Goal: Information Seeking & Learning: Check status

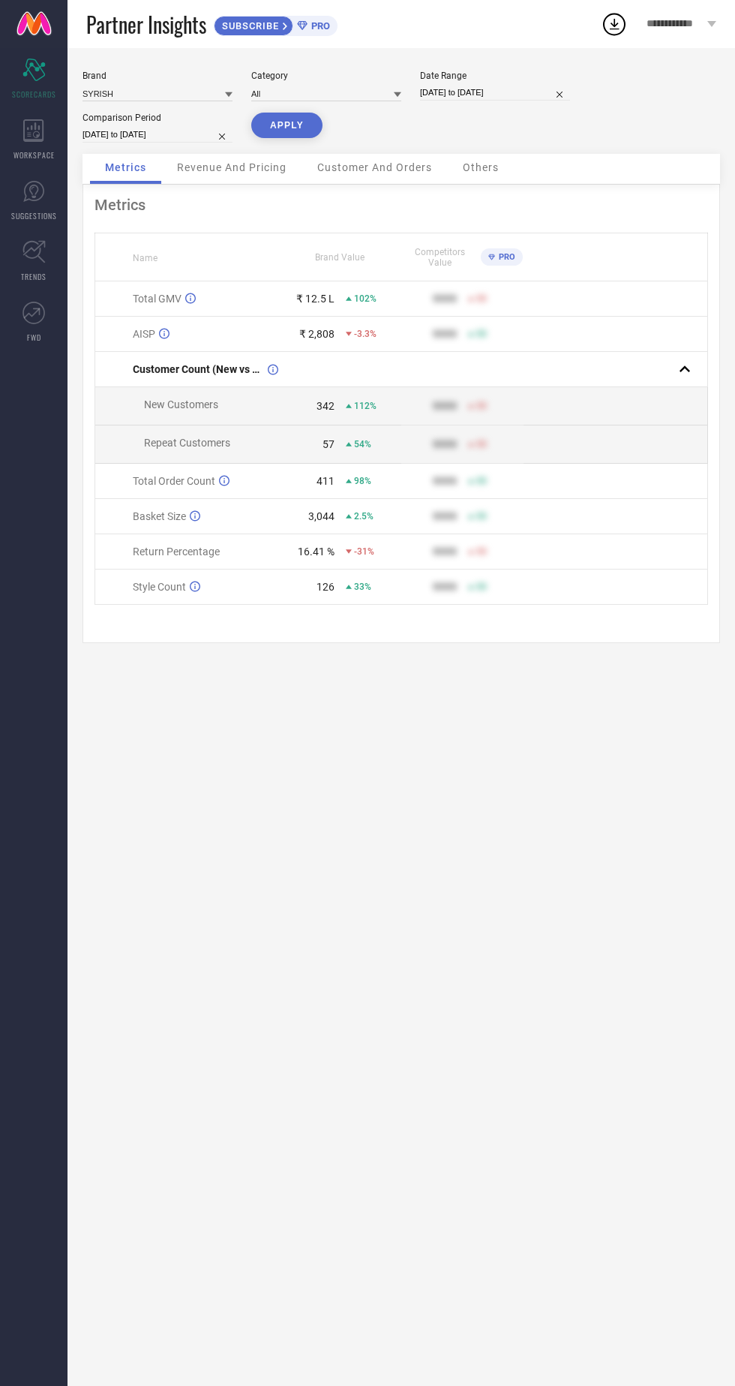
select select "7"
select select "2025"
select select "8"
select select "2025"
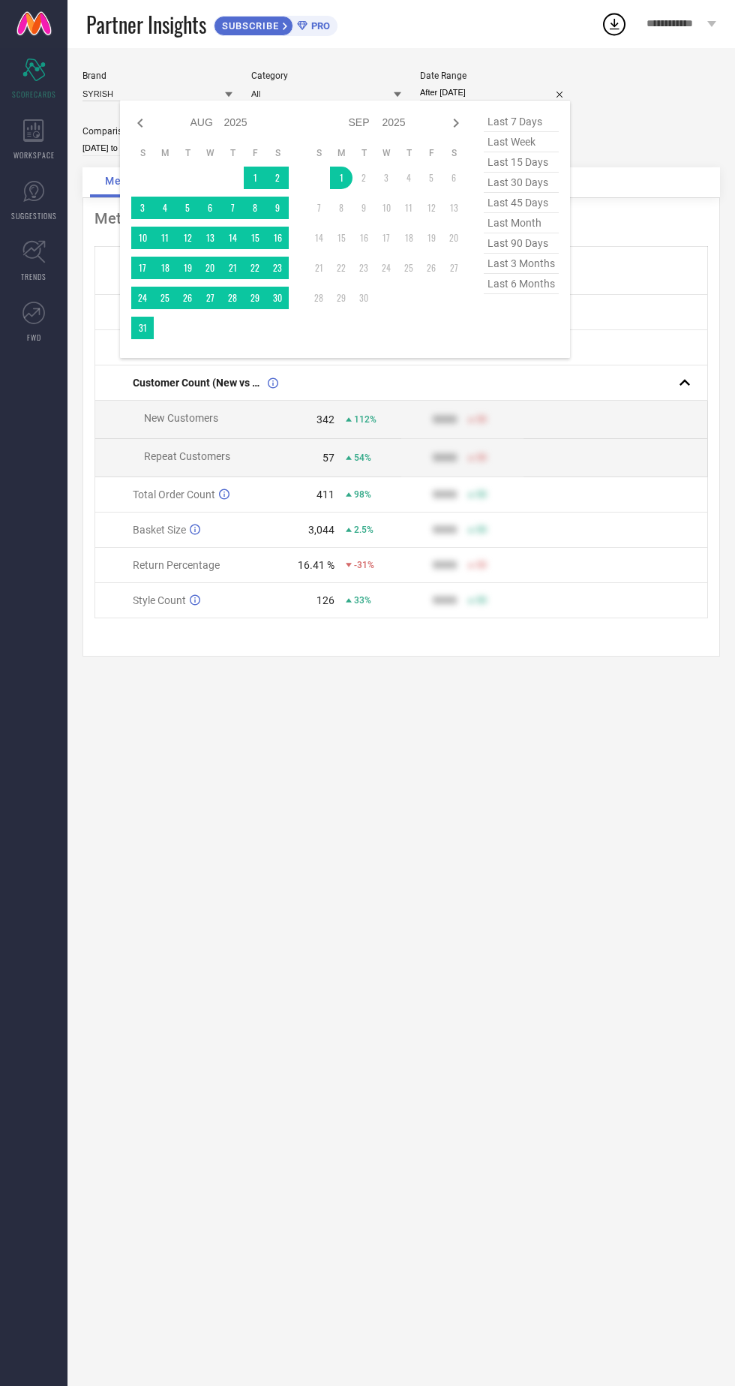
click at [353, 178] on td "2" at bounding box center [364, 178] width 23 height 23
type input "[DATE] to [DATE]"
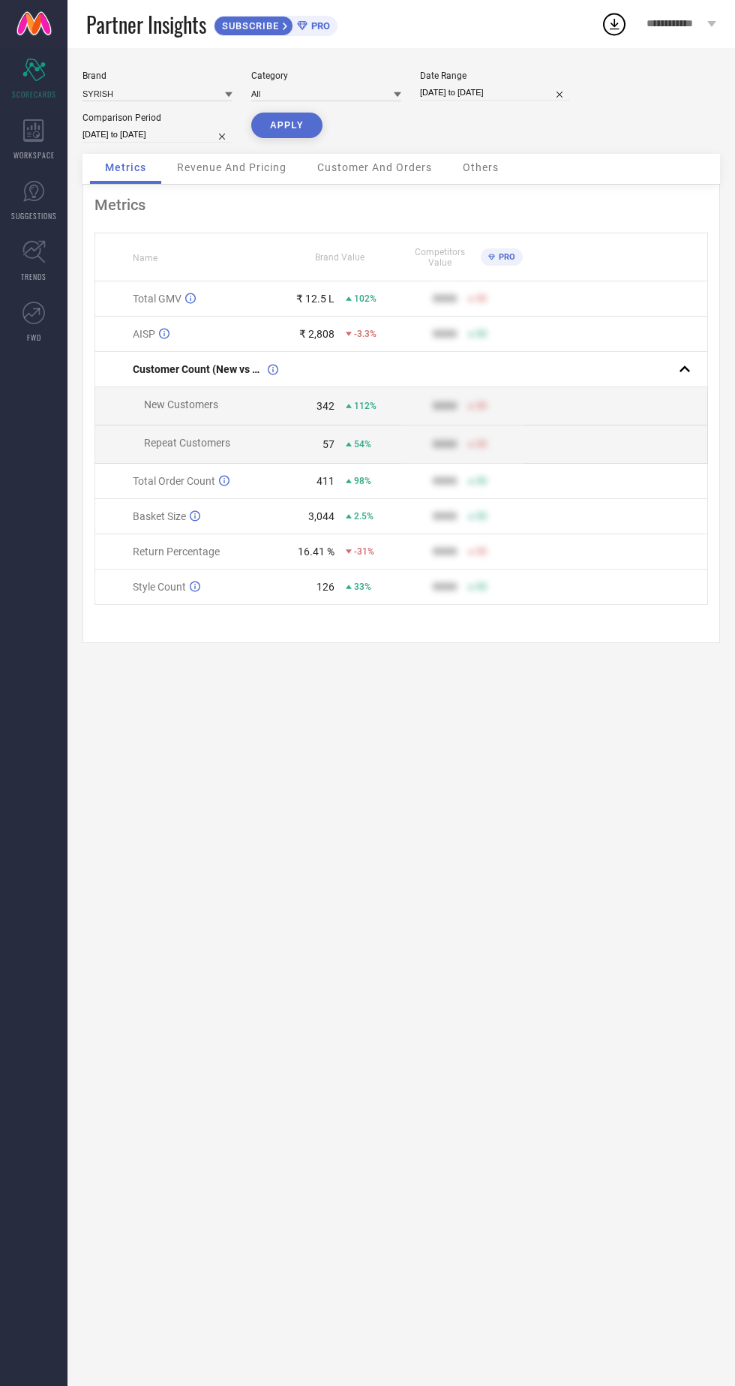
click at [288, 131] on button "APPLY" at bounding box center [286, 126] width 71 height 26
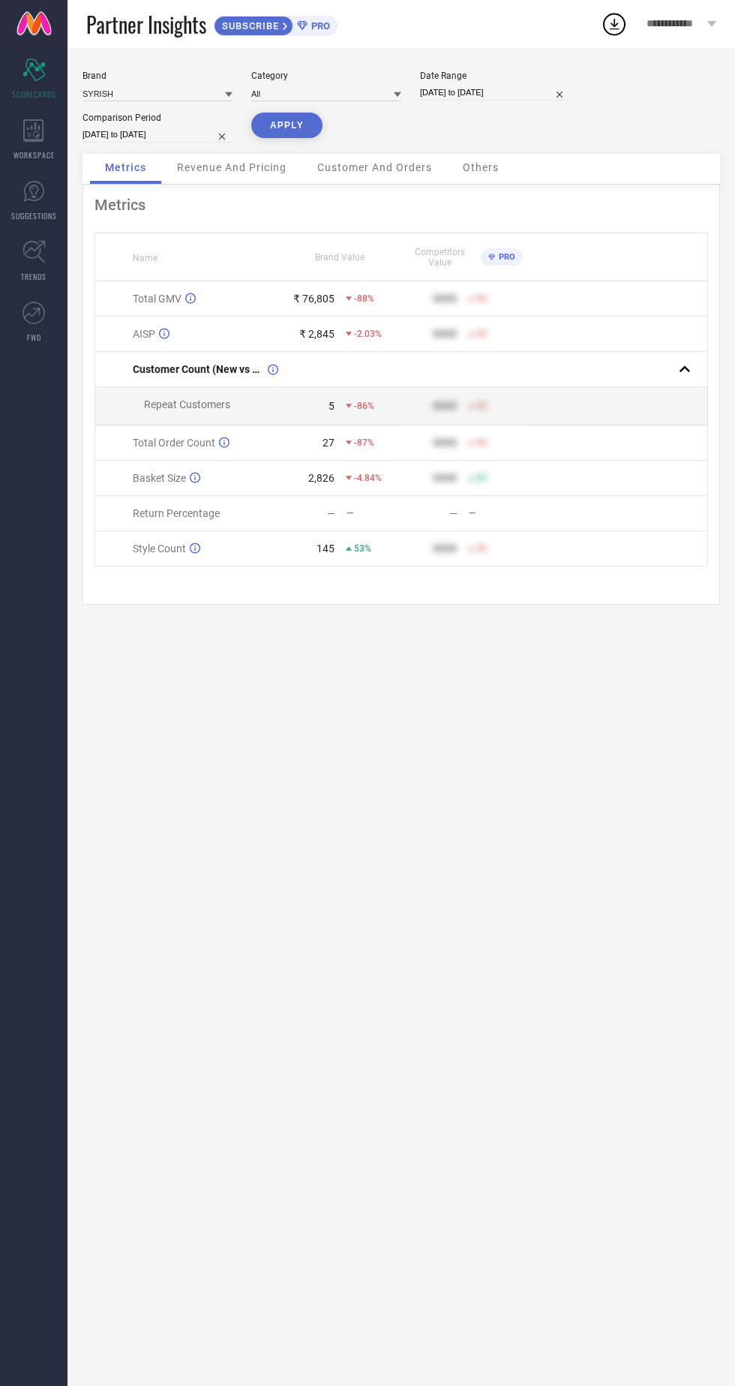
select select "8"
select select "2025"
select select "9"
select select "2025"
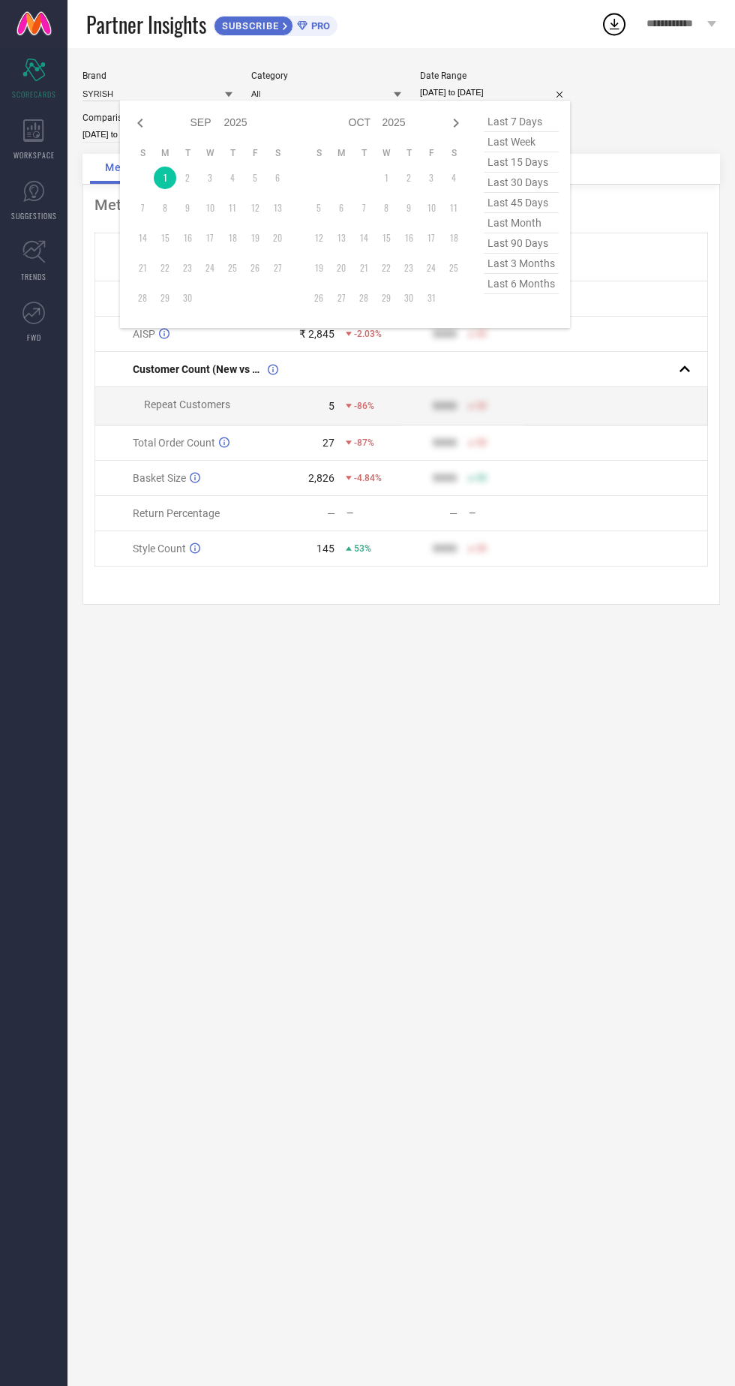
click at [208, 123] on select "Jan Feb Mar Apr May Jun [DATE] Aug Sep Oct Nov Dec" at bounding box center [208, 123] width 34 height 22
click at [197, 112] on select "Jan Feb Mar Apr May Jun [DATE] Aug Sep Oct Nov Dec" at bounding box center [208, 123] width 34 height 22
click at [238, 128] on select "2015 2016 2017 2018 2019 2020 2021 2022 2023 2024 2025 2026 2027 2028 2029 2030…" at bounding box center [236, 123] width 24 height 22
select select "8"
select select "2024"
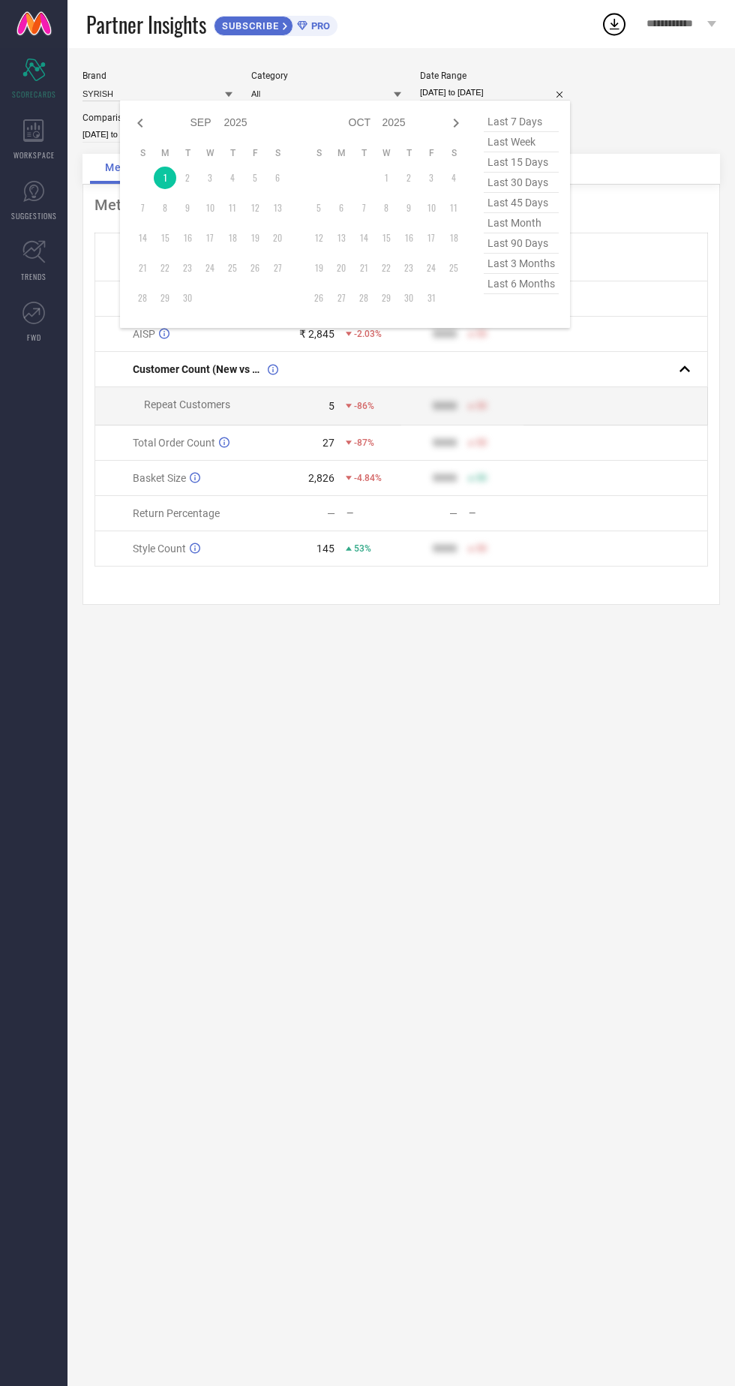
select select "9"
select select "2024"
type input "After [DATE]"
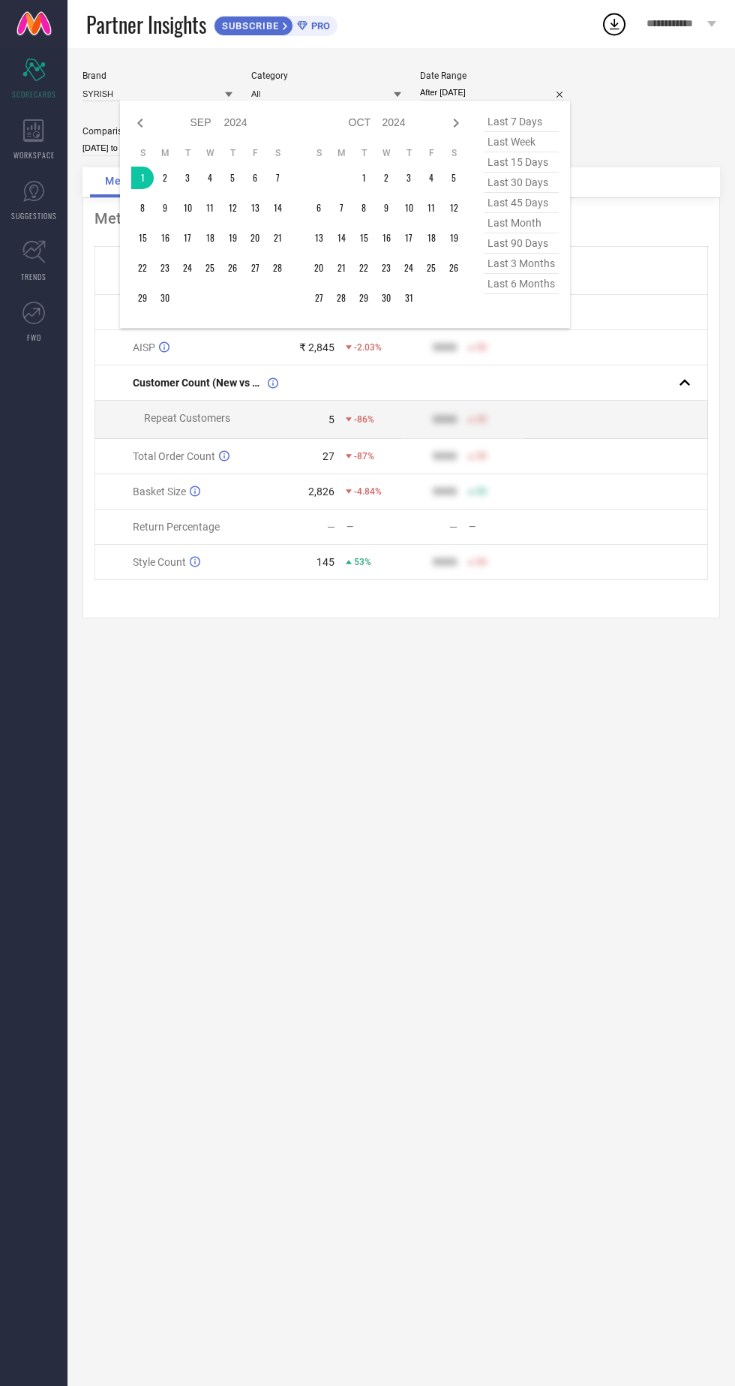
click at [239, 130] on select "2014 2015 2016 2017 2018 2019 2020 2021 2022 2023 2024 2025 2026 2027 2028 2029…" at bounding box center [236, 123] width 24 height 22
select select "8"
select select "2025"
select select "9"
select select "2025"
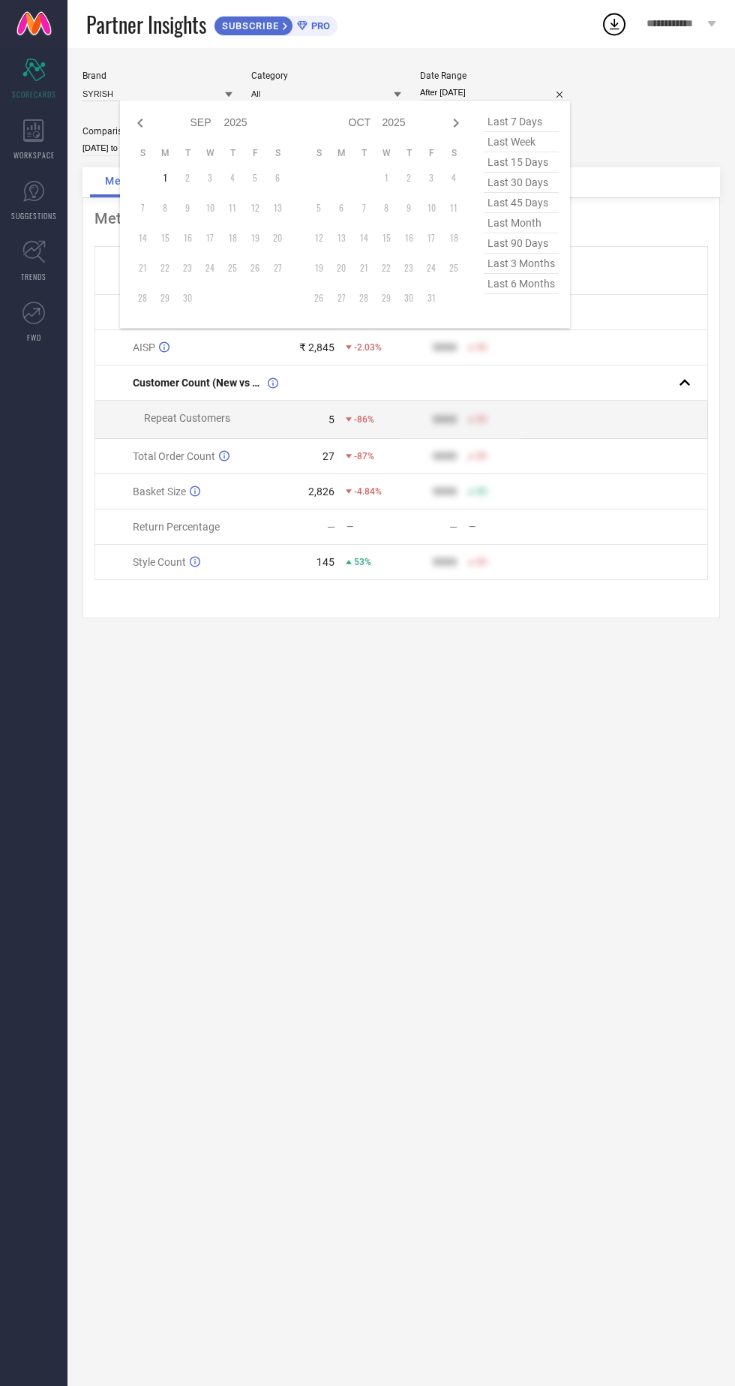
click at [143, 128] on icon at bounding box center [140, 123] width 18 height 18
select select "7"
select select "2025"
select select "8"
select select "2025"
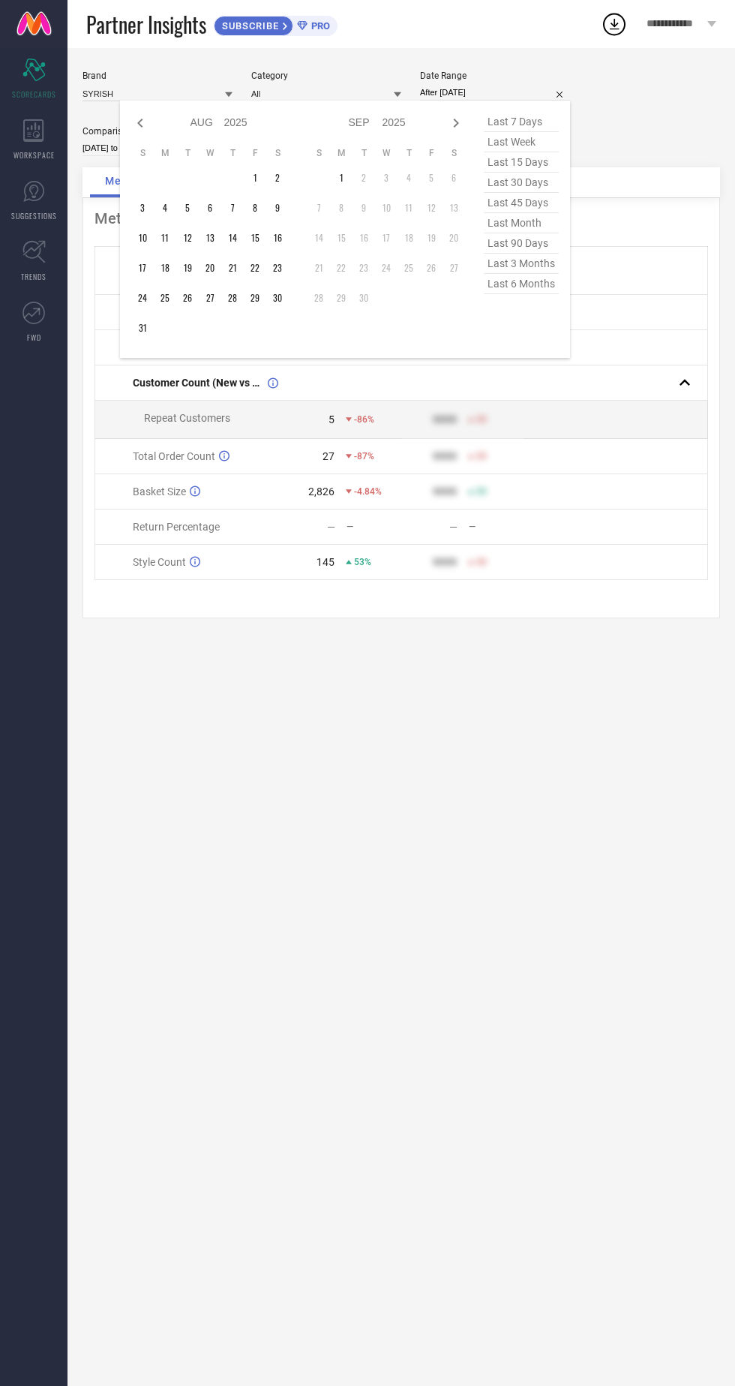
type input "[DATE] to [DATE]"
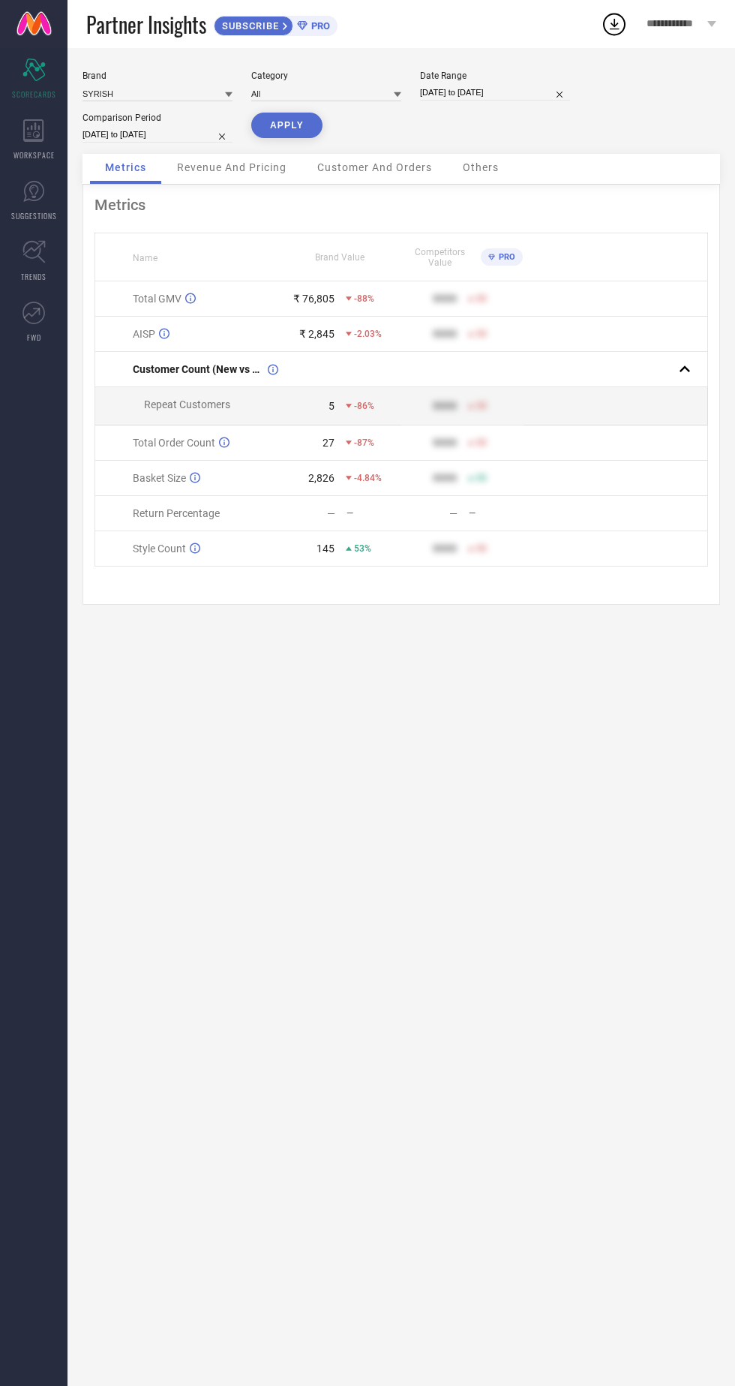
click at [275, 131] on button "APPLY" at bounding box center [286, 126] width 71 height 26
